Goal: Obtain resource: Download file/media

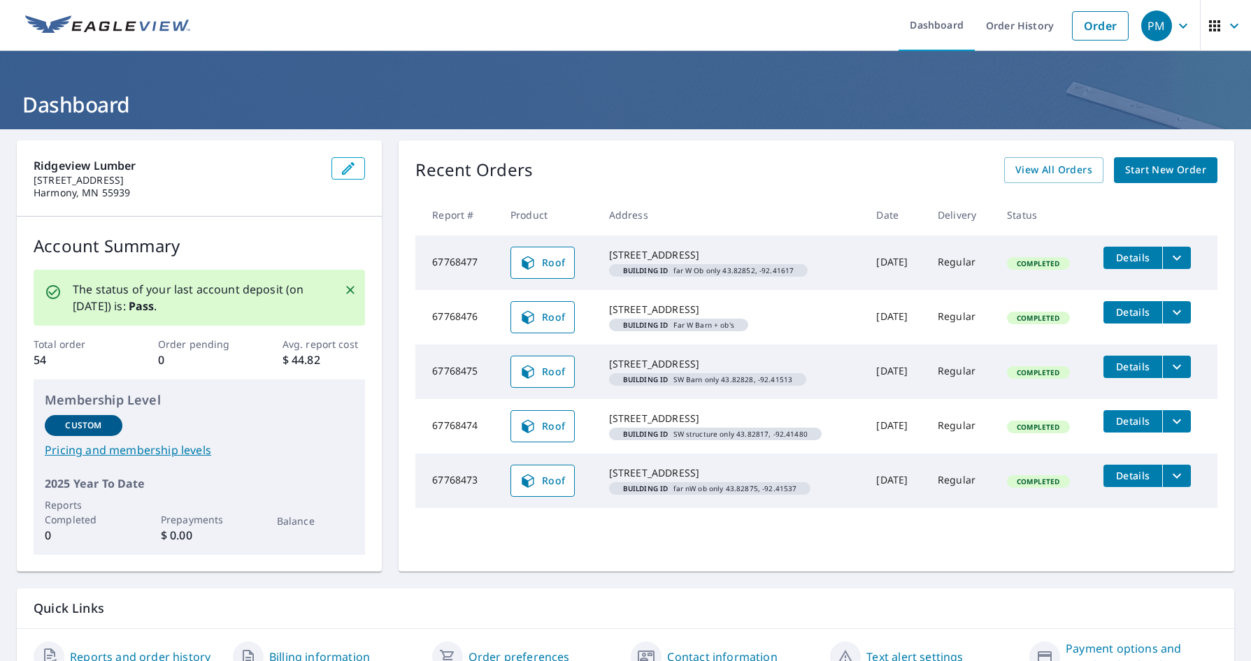
scroll to position [73, 0]
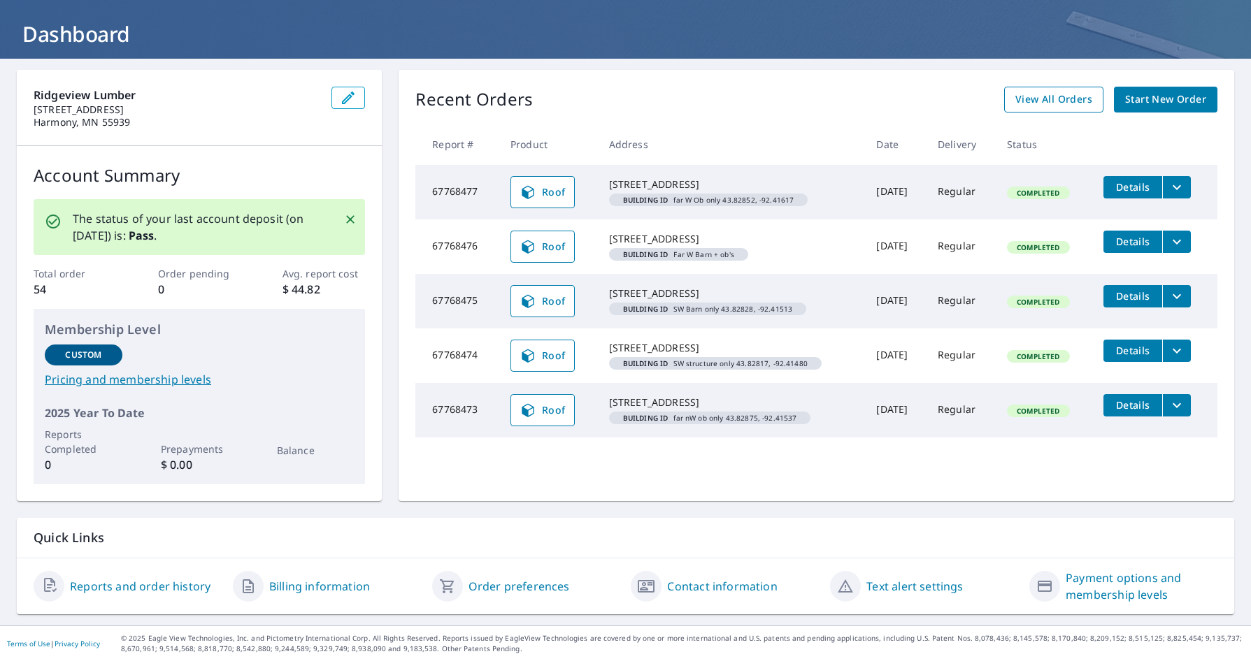
click at [1015, 99] on span "View All Orders" at bounding box center [1053, 99] width 77 height 17
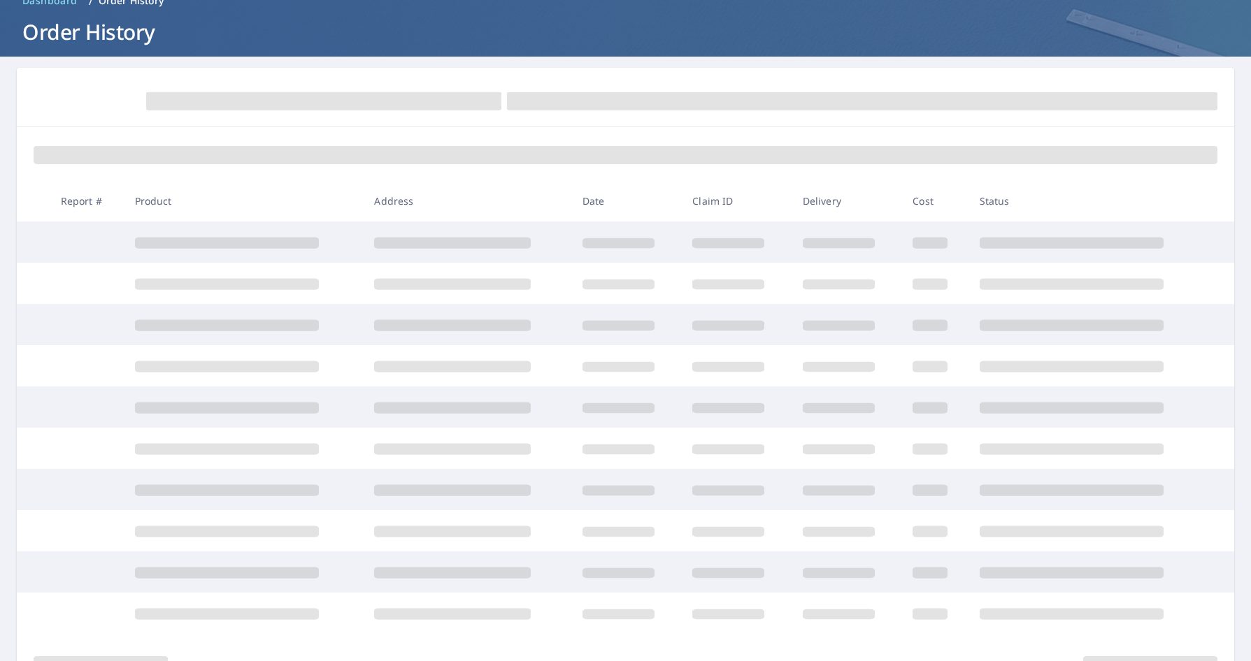
scroll to position [73, 0]
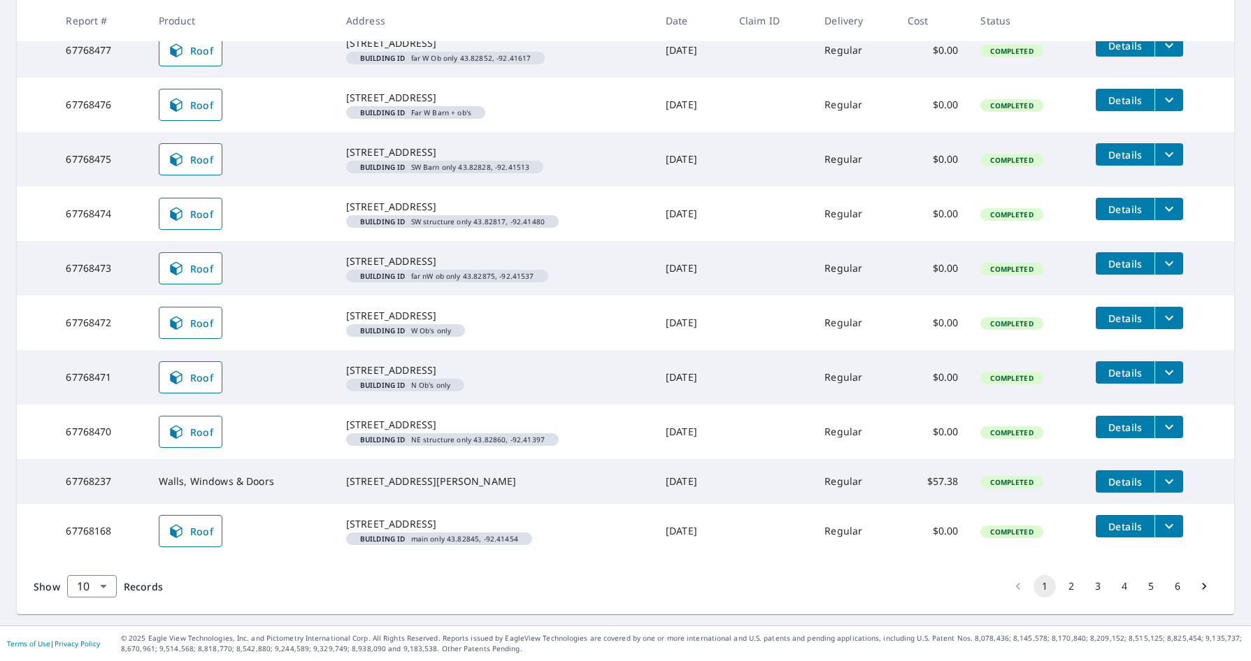
scroll to position [382, 0]
click at [96, 591] on body "PM PM Dashboard Order History Order PM Dashboard / Order History Order History …" at bounding box center [625, 330] width 1251 height 661
click at [93, 585] on li "25" at bounding box center [91, 581] width 50 height 25
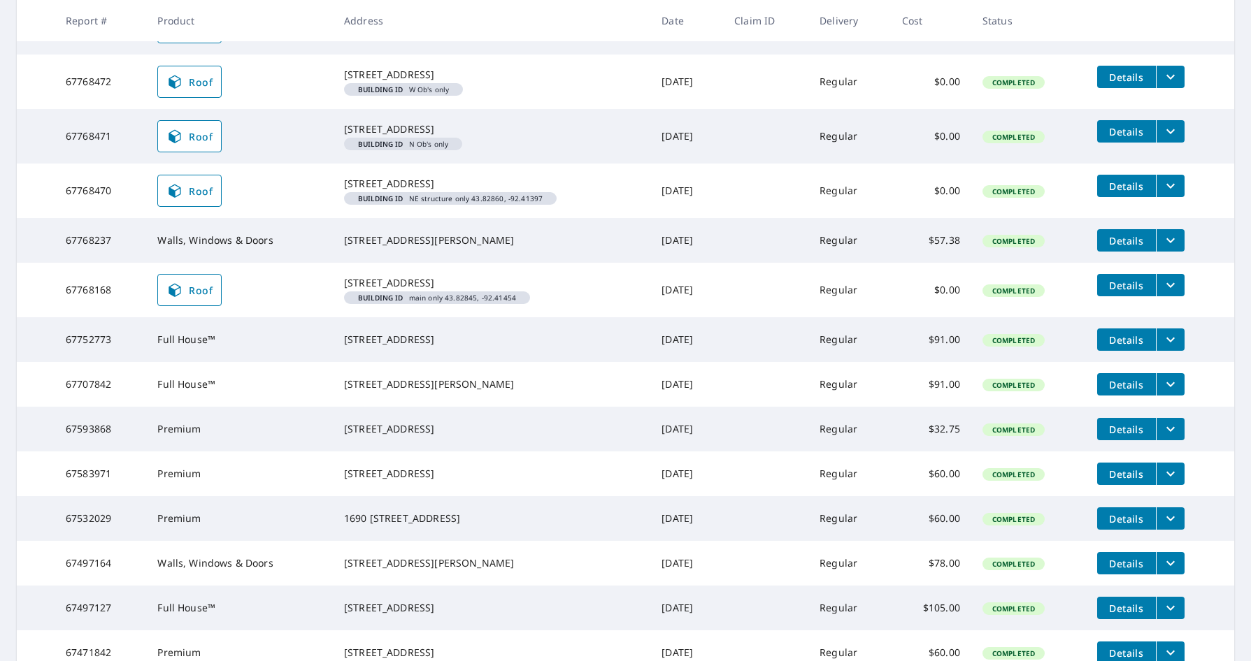
scroll to position [559, 0]
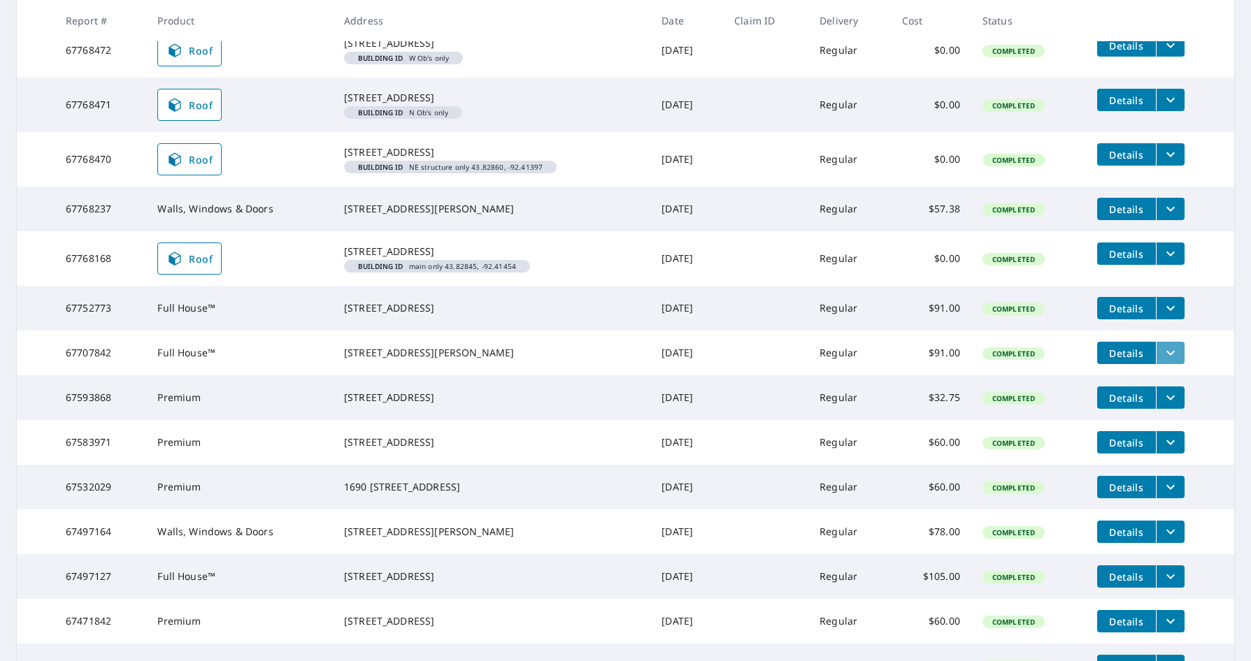
click at [1162, 361] on icon "filesDropdownBtn-67707842" at bounding box center [1170, 353] width 17 height 17
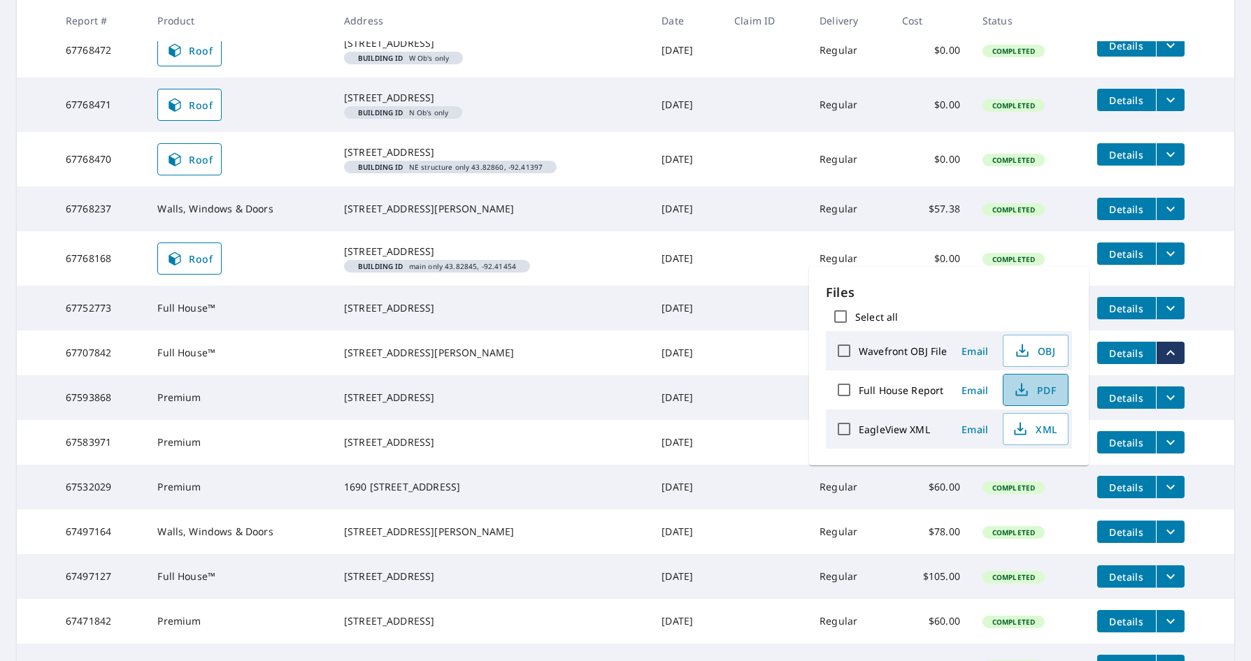
click at [1027, 385] on icon "button" at bounding box center [1021, 390] width 17 height 17
click at [577, 315] on div "[STREET_ADDRESS]" at bounding box center [491, 308] width 295 height 14
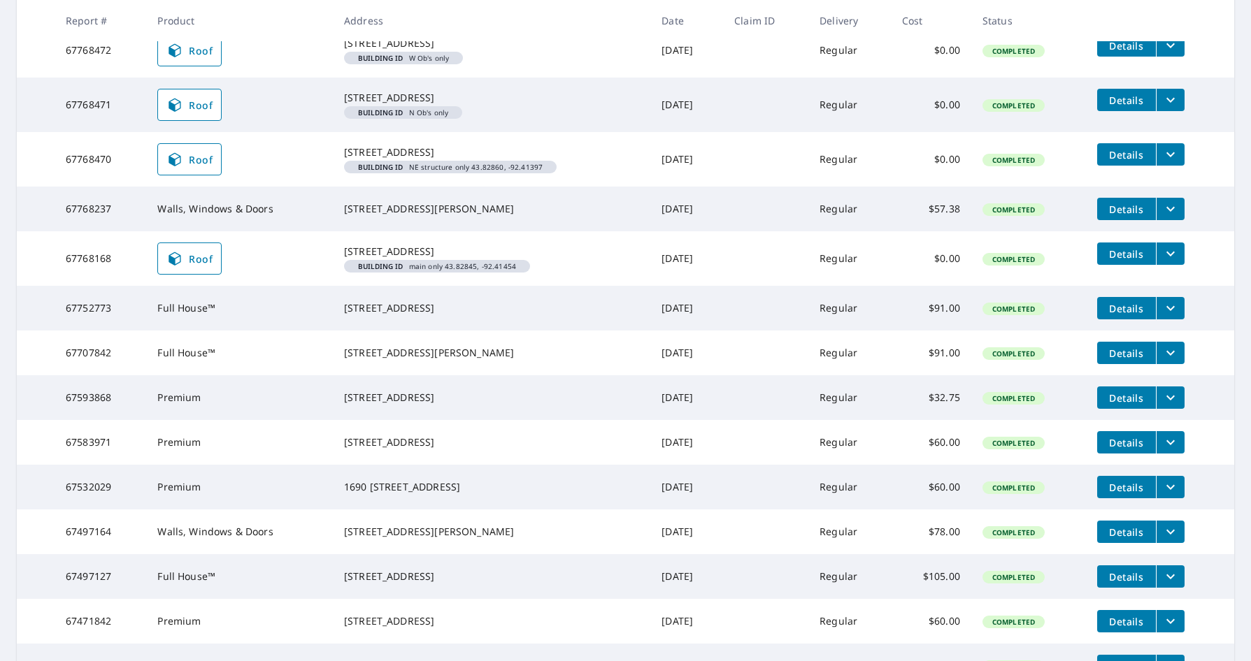
click at [1166, 317] on icon "filesDropdownBtn-67752773" at bounding box center [1170, 308] width 17 height 17
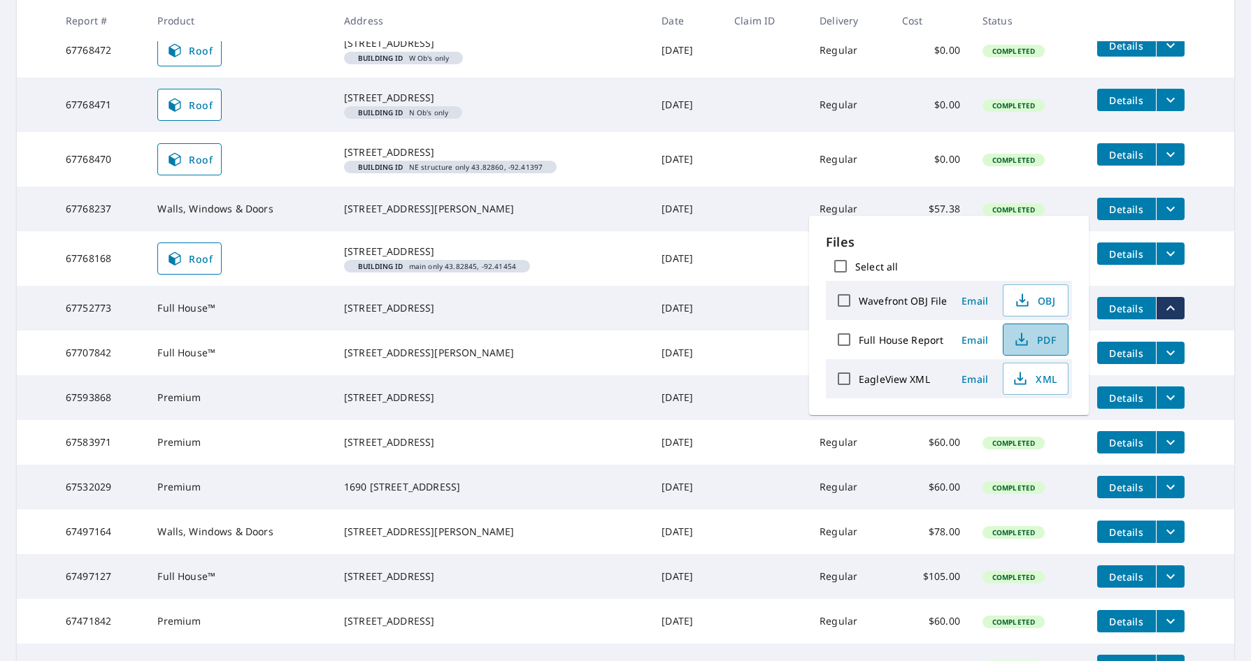
click at [1029, 344] on span "PDF" at bounding box center [1034, 339] width 45 height 17
